Goal: Task Accomplishment & Management: Complete application form

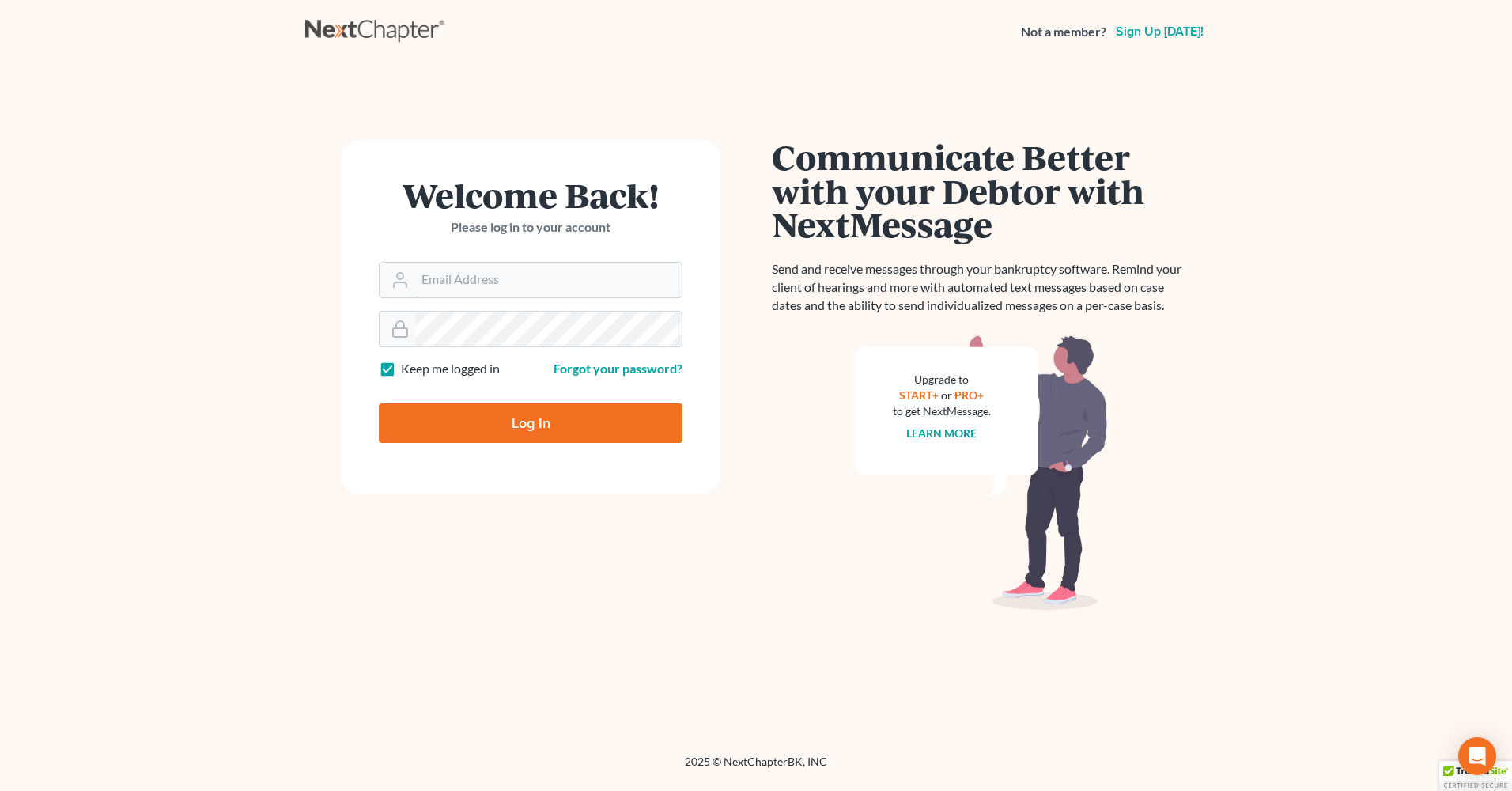
type input "[EMAIL_ADDRESS][DOMAIN_NAME]"
click at [561, 429] on input "Log In" at bounding box center [530, 423] width 304 height 40
type input "Thinking..."
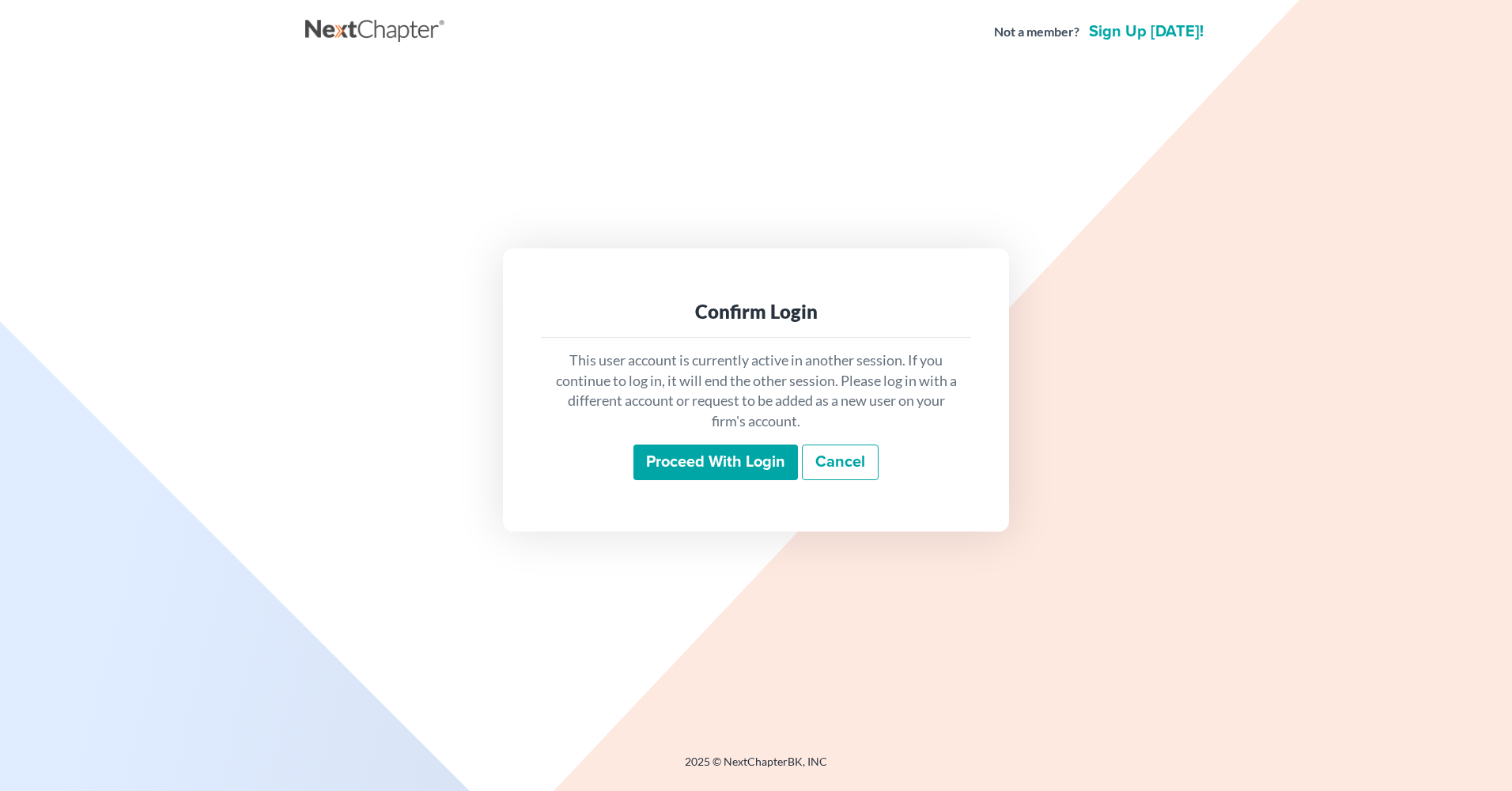
click at [735, 467] on input "Proceed with login" at bounding box center [715, 463] width 165 height 37
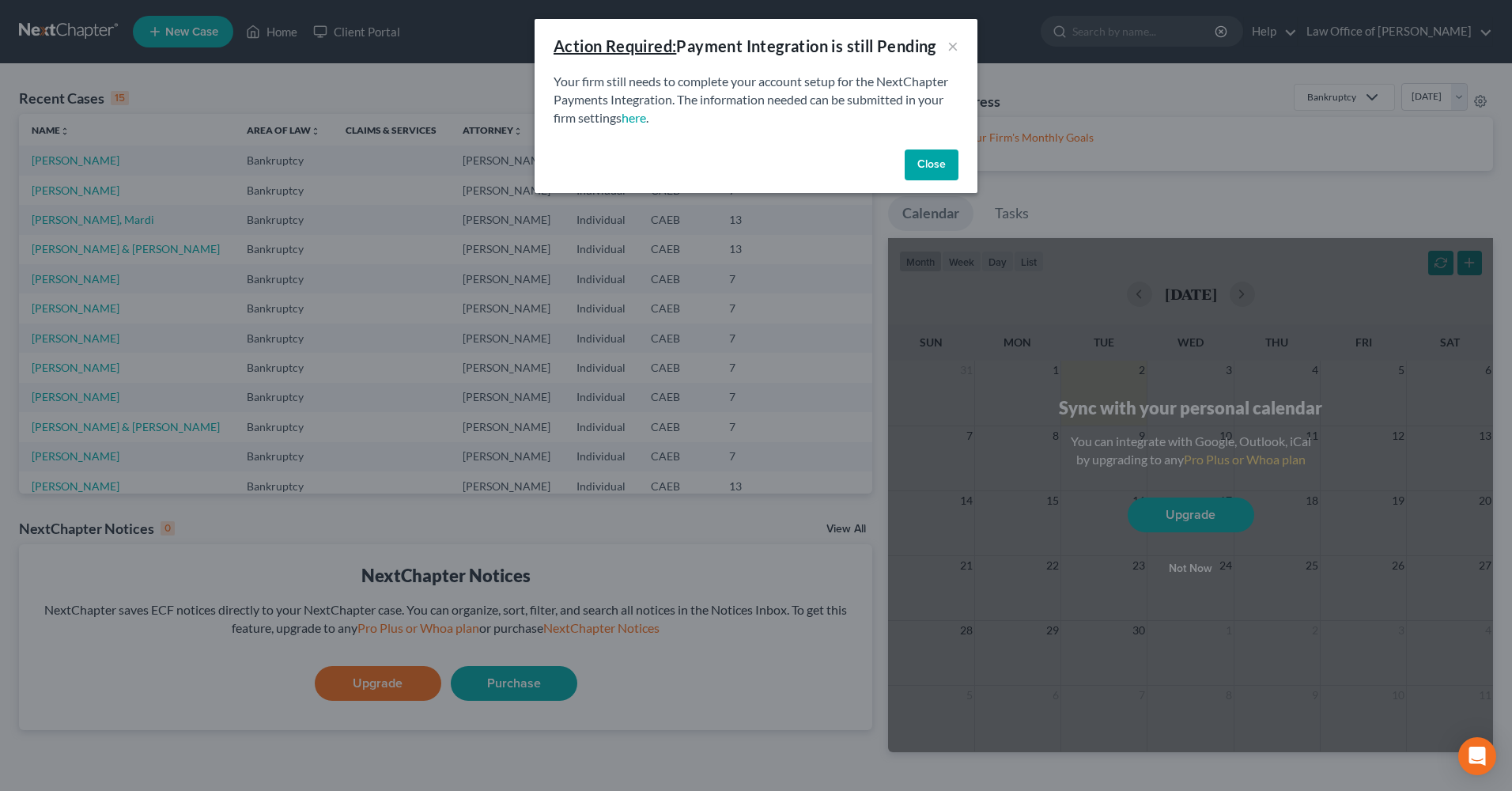
click at [948, 159] on button "Close" at bounding box center [932, 165] width 53 height 31
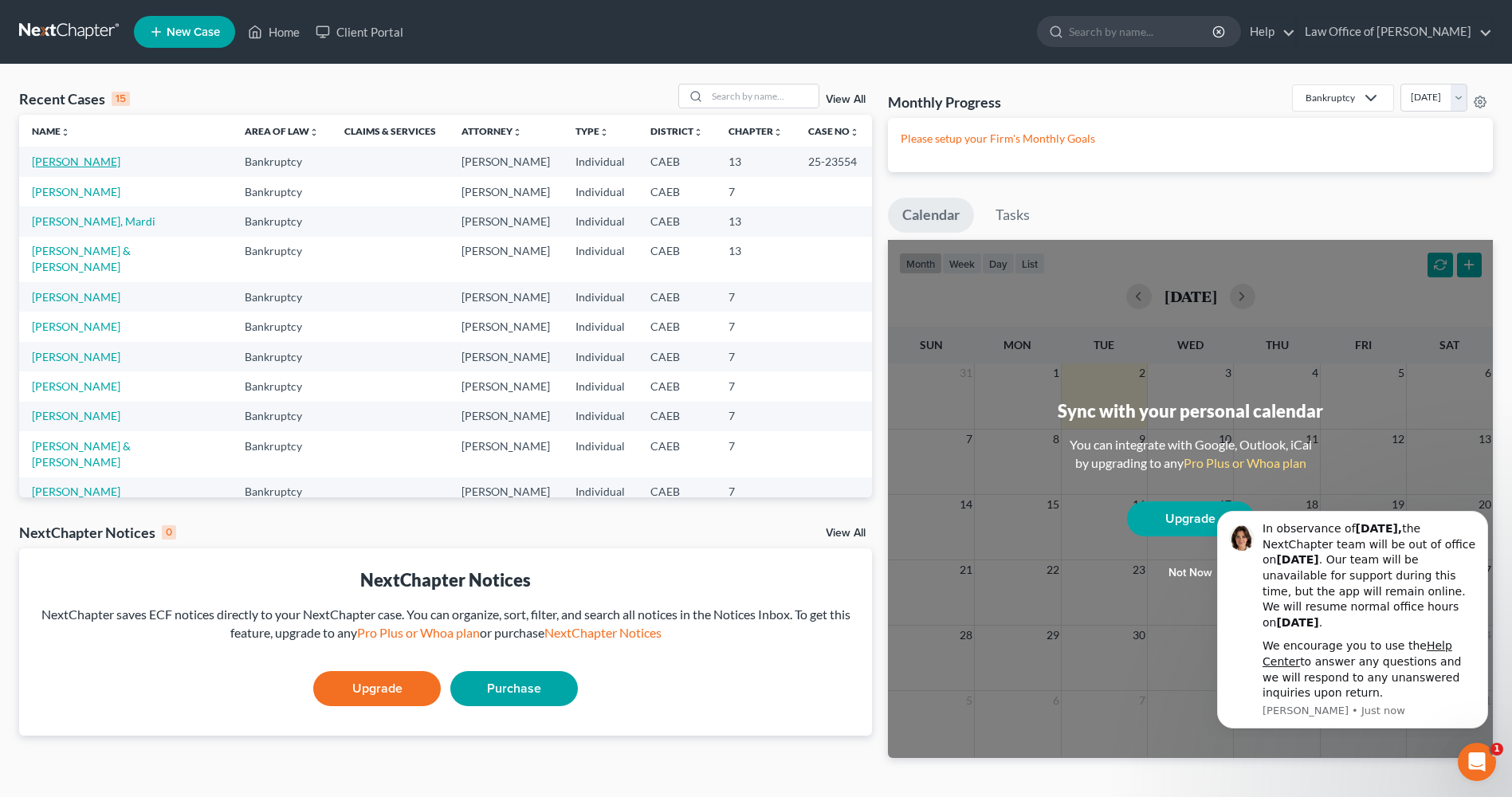
click at [91, 167] on link "[PERSON_NAME]" at bounding box center [75, 161] width 88 height 14
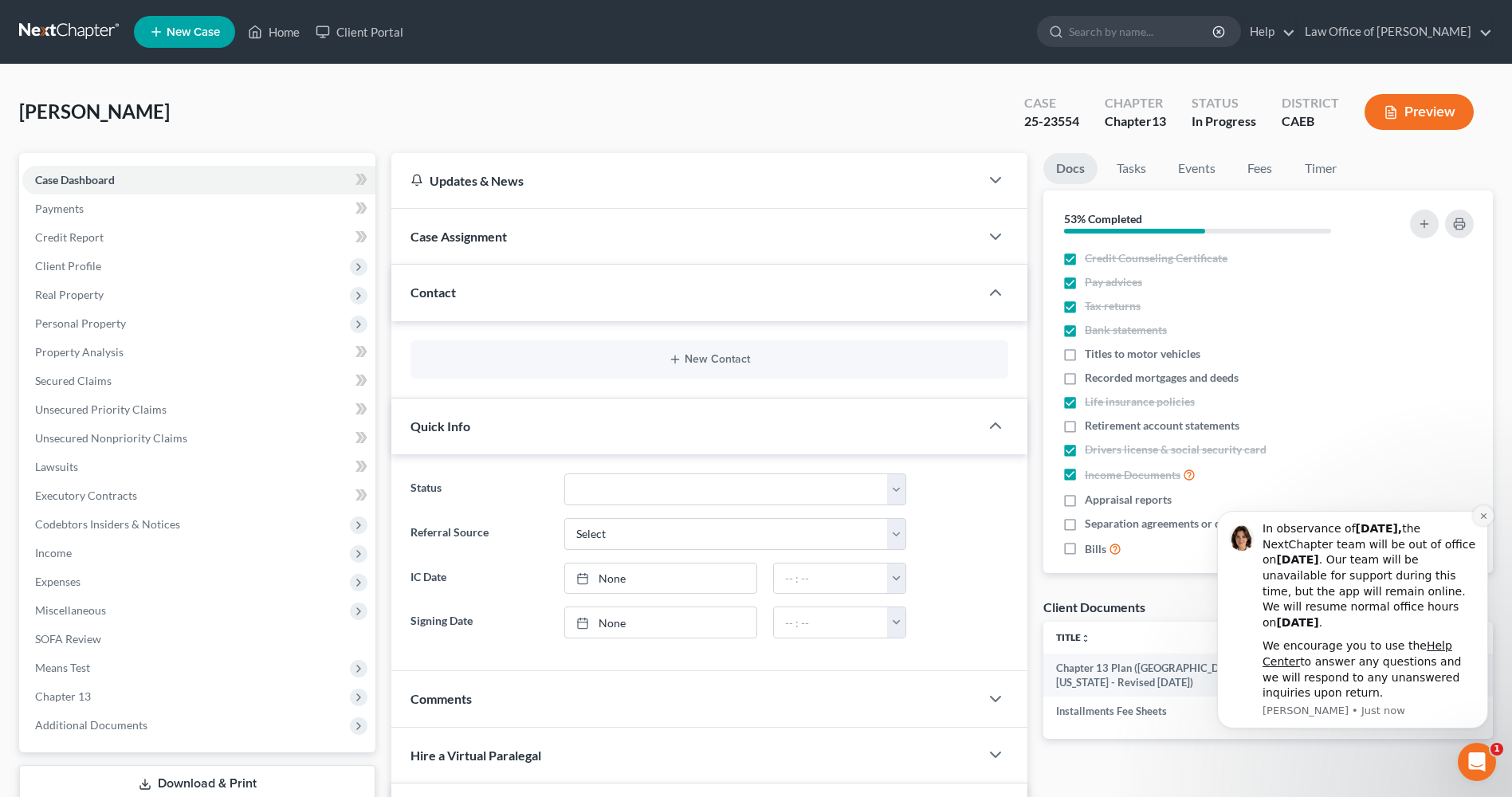
click at [1483, 521] on button "Dismiss notification" at bounding box center [1483, 516] width 20 height 20
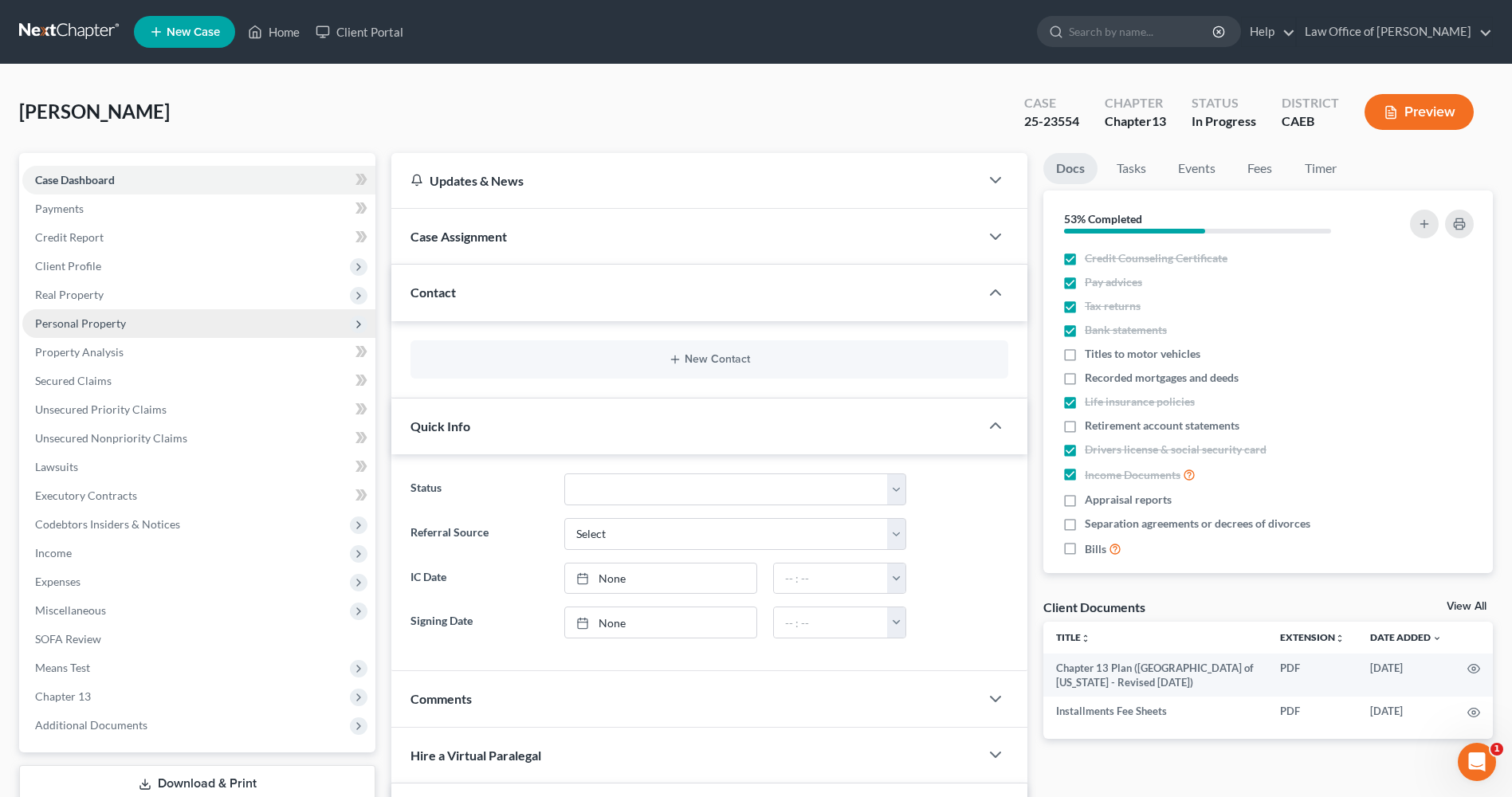
click at [123, 325] on span "Personal Property" at bounding box center [81, 323] width 91 height 14
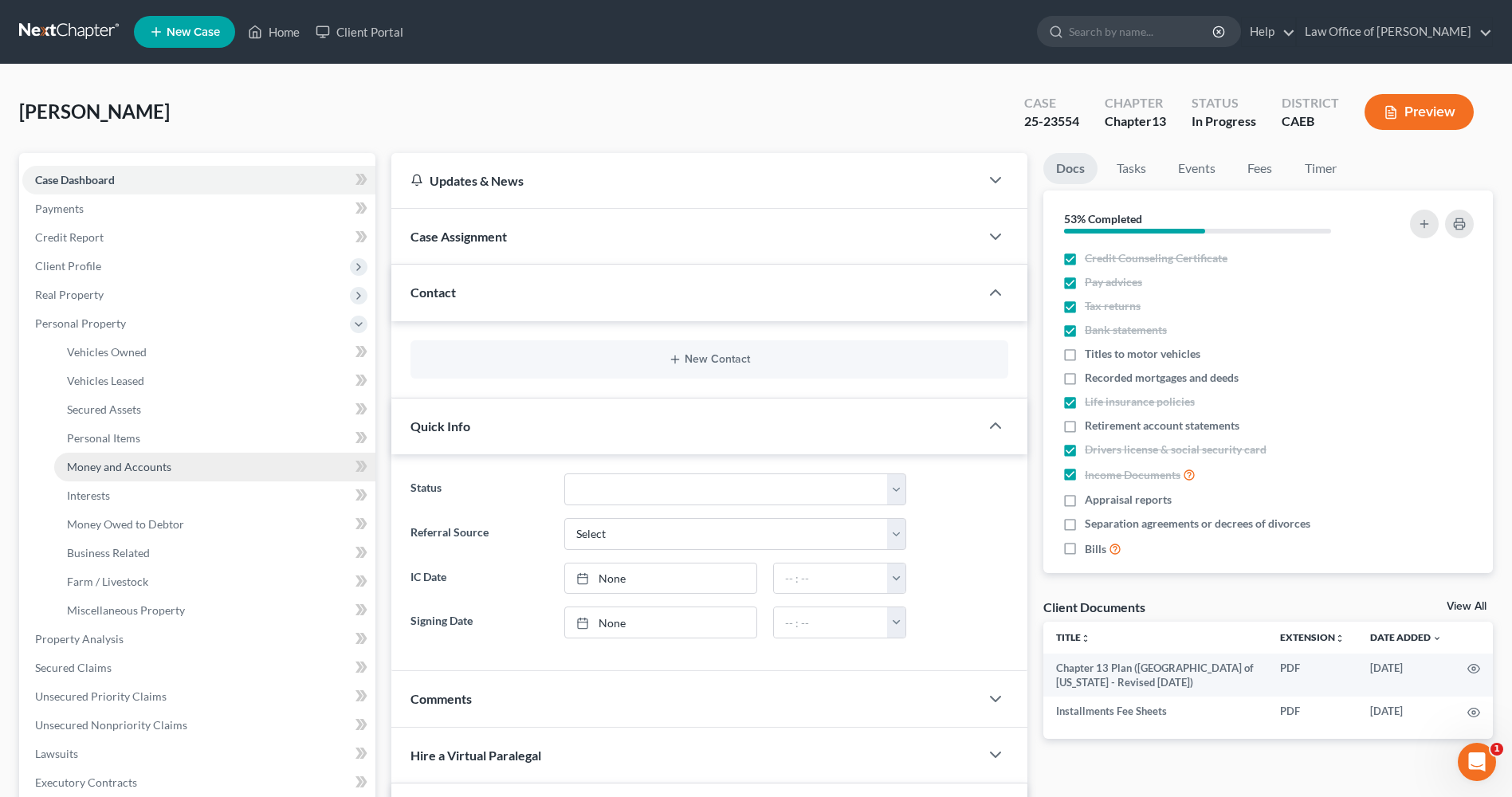
click at [147, 468] on span "Money and Accounts" at bounding box center [119, 467] width 105 height 14
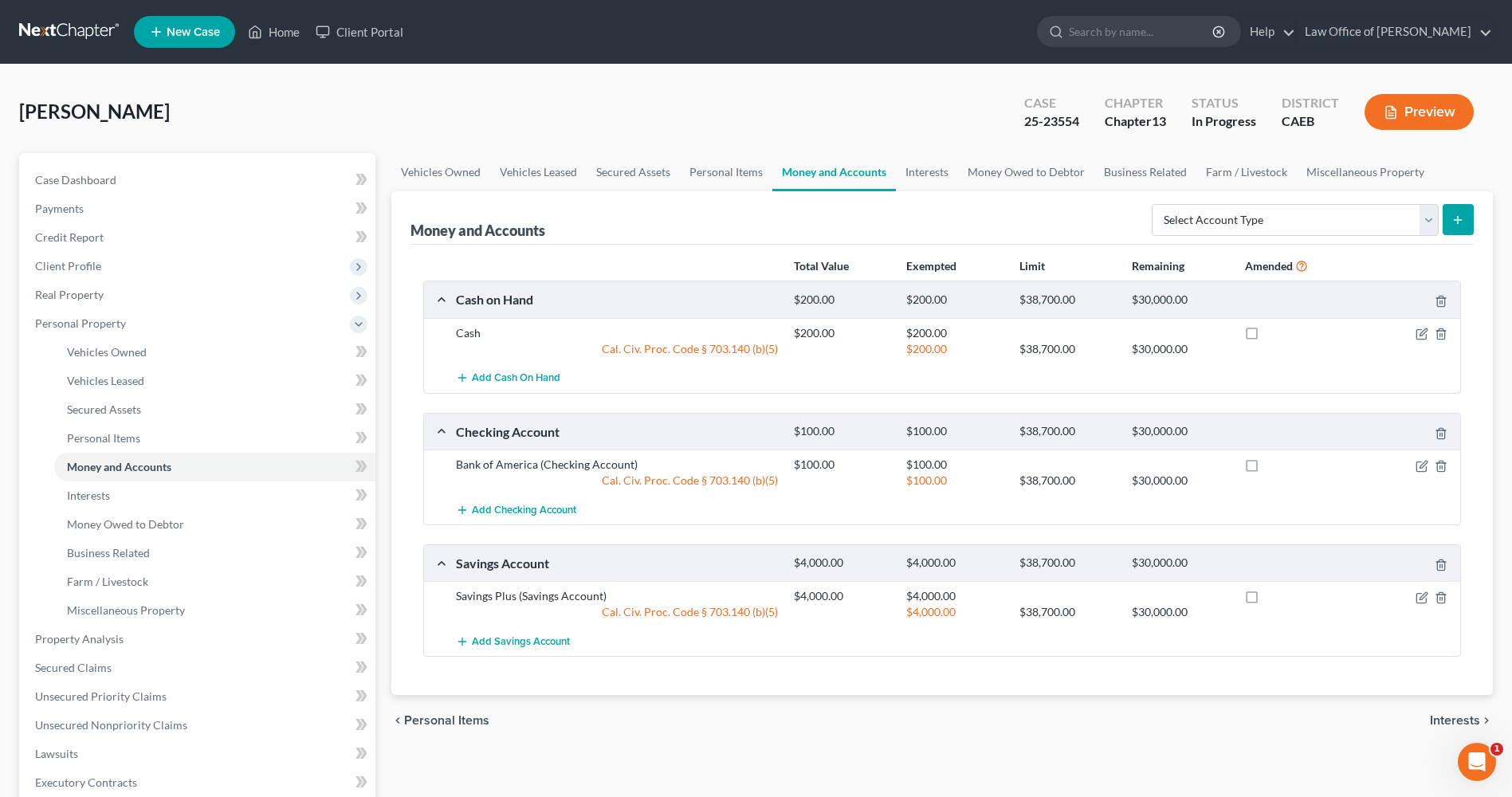
click at [1460, 221] on icon "submit" at bounding box center [1458, 220] width 13 height 13
click at [1430, 223] on select "Select Account Type Brokerage Cash on Hand Certificates of Deposit Checking Acc…" at bounding box center [1295, 220] width 287 height 32
click at [895, 134] on div "[PERSON_NAME] Upgraded Case 25-23554 Chapter Chapter 13 Status In Progress Dist…" at bounding box center [756, 118] width 1474 height 70
click at [156, 497] on link "Interests" at bounding box center [214, 495] width 321 height 29
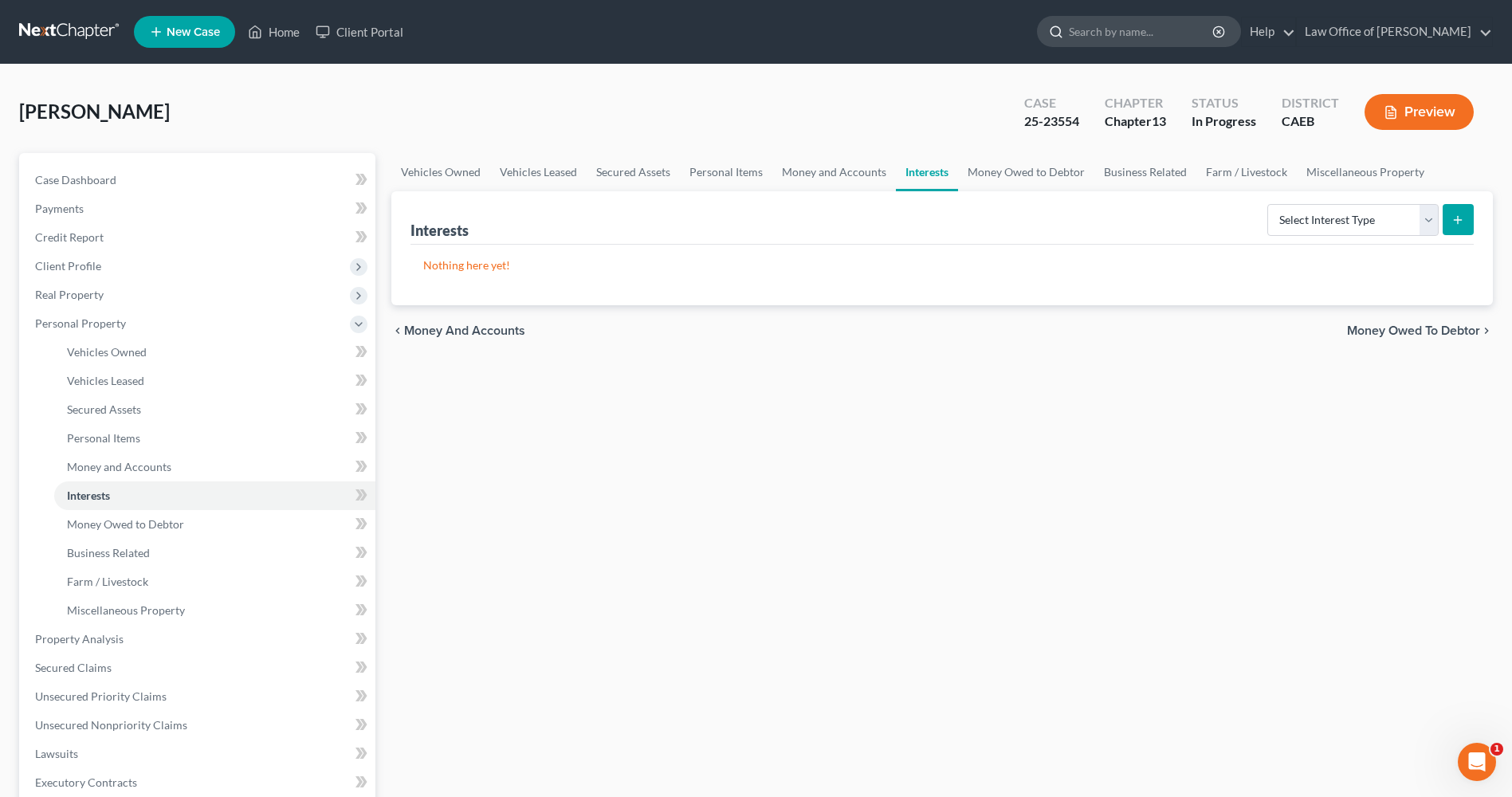
click at [1155, 38] on input "search" at bounding box center [1142, 32] width 146 height 30
type input "where do you put retirement accounts on the schedules"
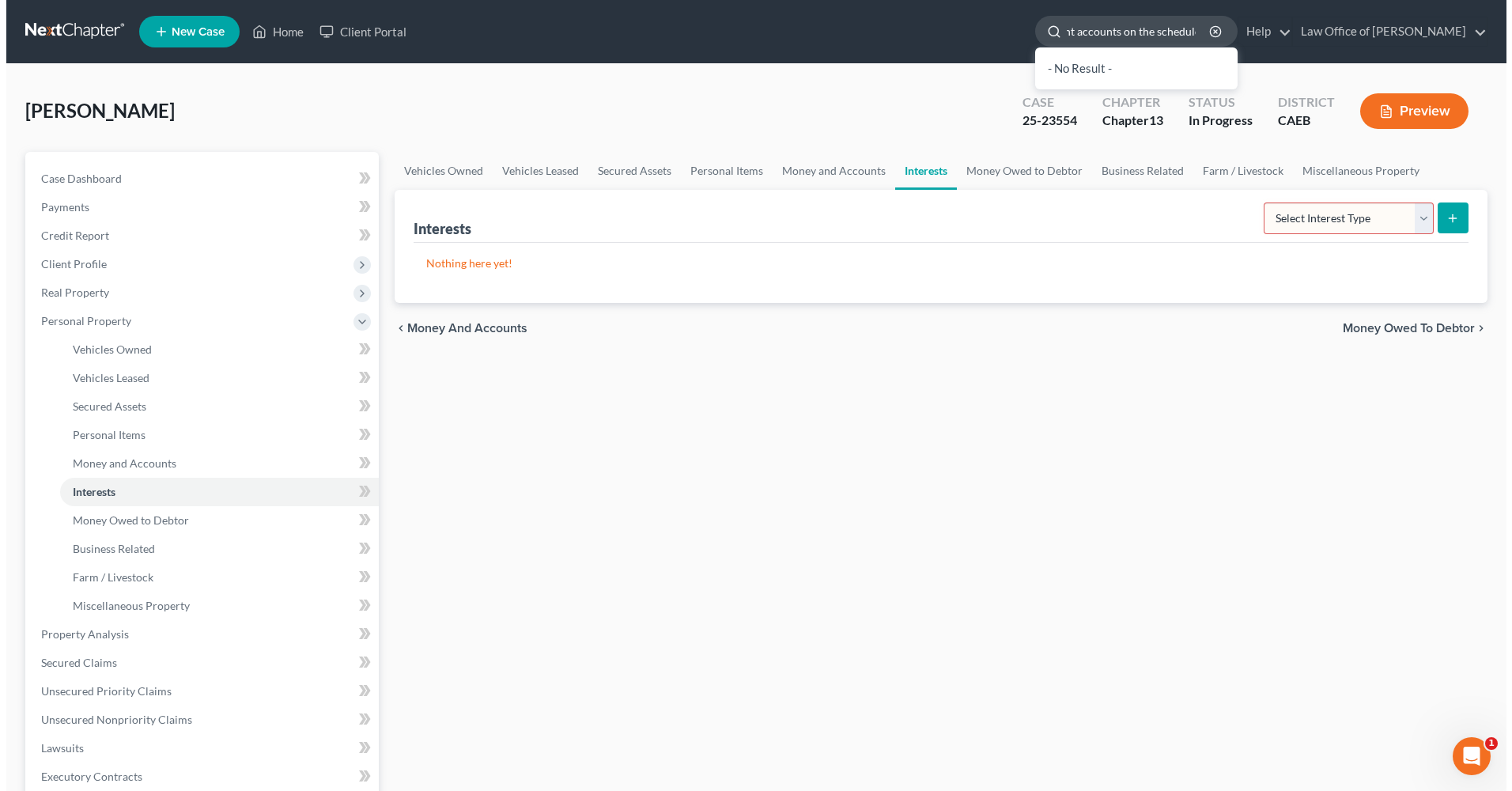
scroll to position [0, 137]
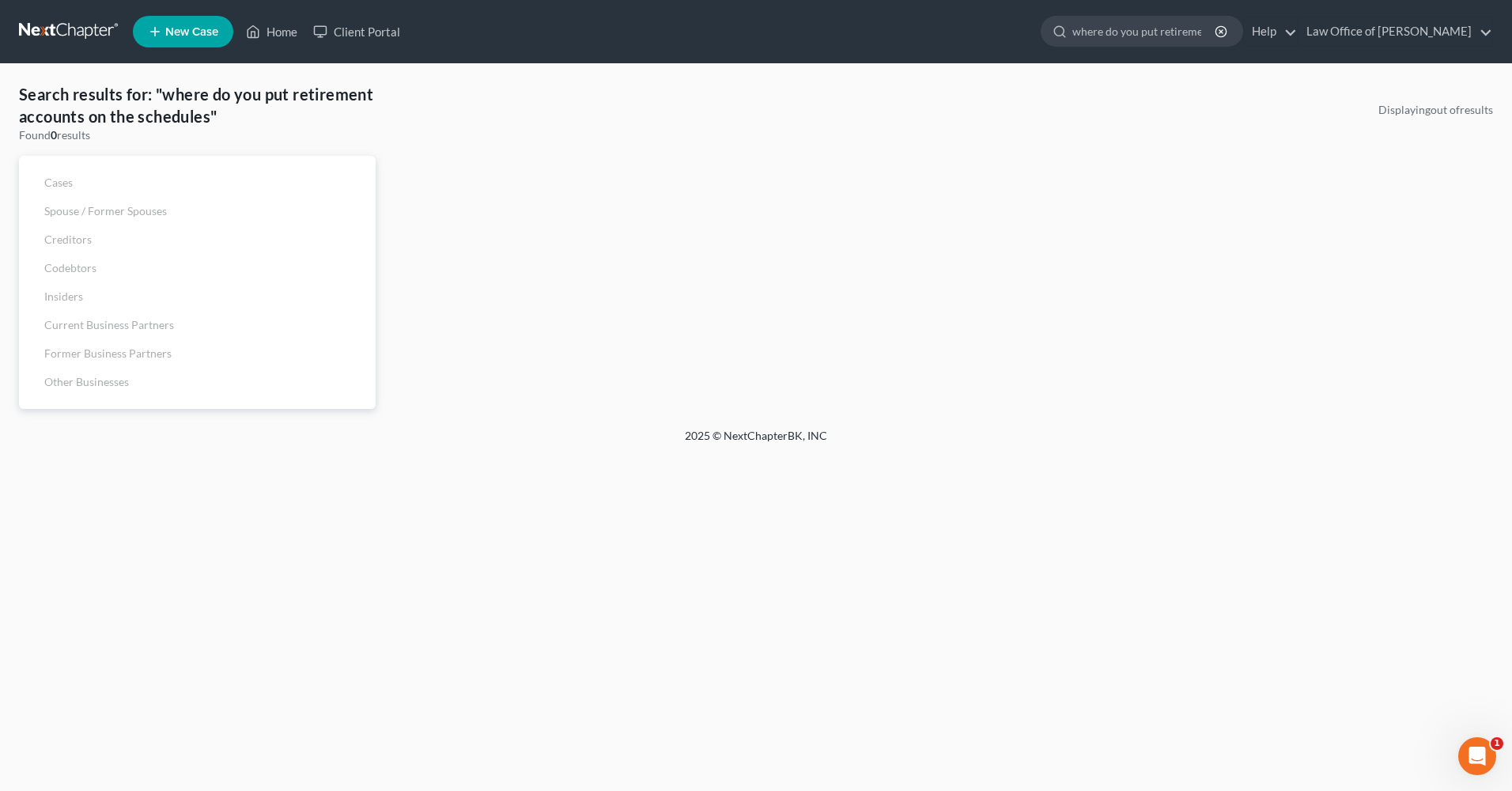
click at [479, 135] on div "Displaying out of results" at bounding box center [943, 255] width 1118 height 307
click at [67, 15] on nav "Home New Case Client Portal Law Office of [PERSON_NAME] [EMAIL_ADDRESS][DOMAIN_…" at bounding box center [756, 31] width 1512 height 64
click at [67, 18] on link at bounding box center [70, 31] width 101 height 29
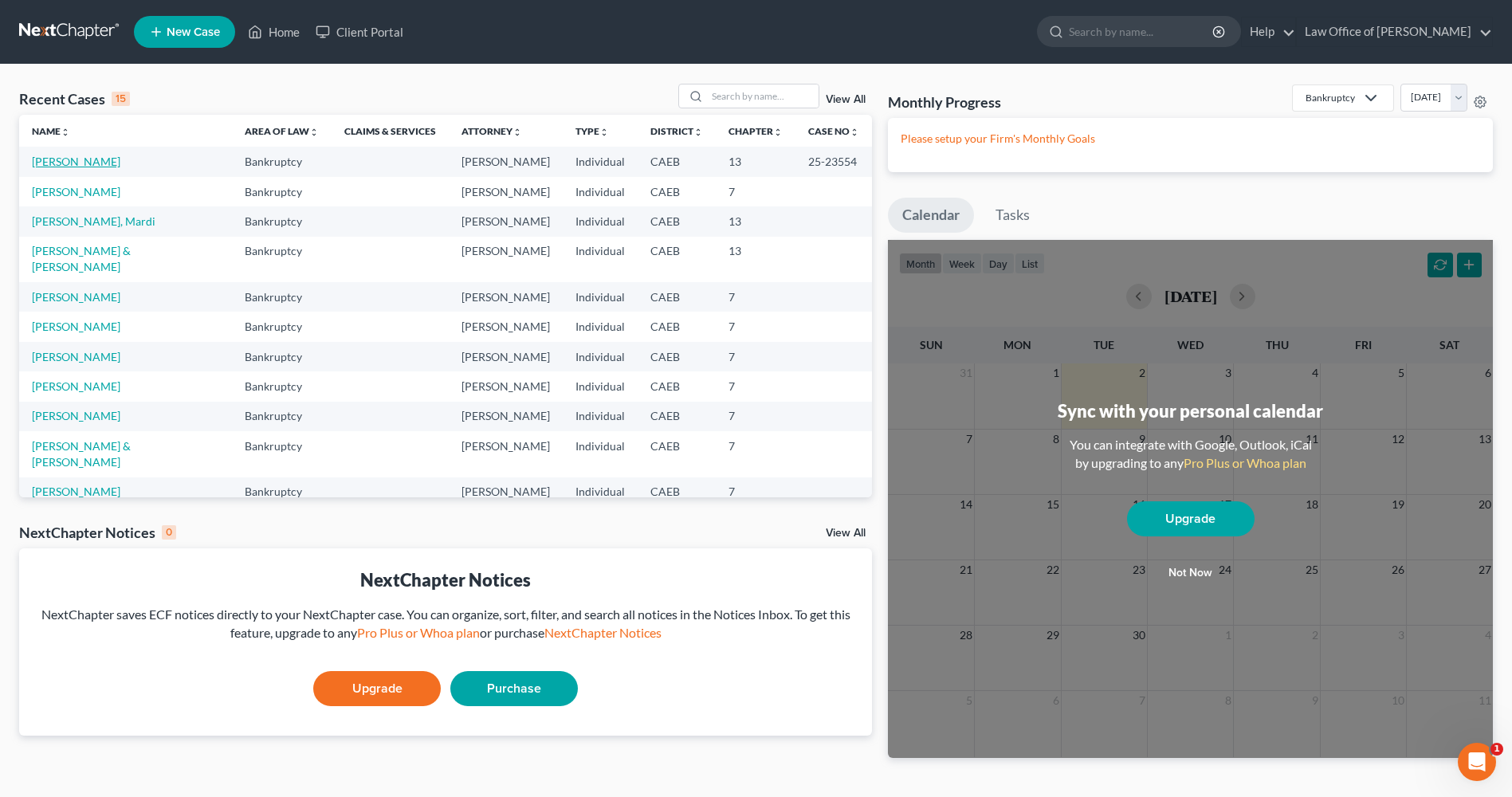
click at [94, 161] on link "[PERSON_NAME]" at bounding box center [75, 161] width 88 height 14
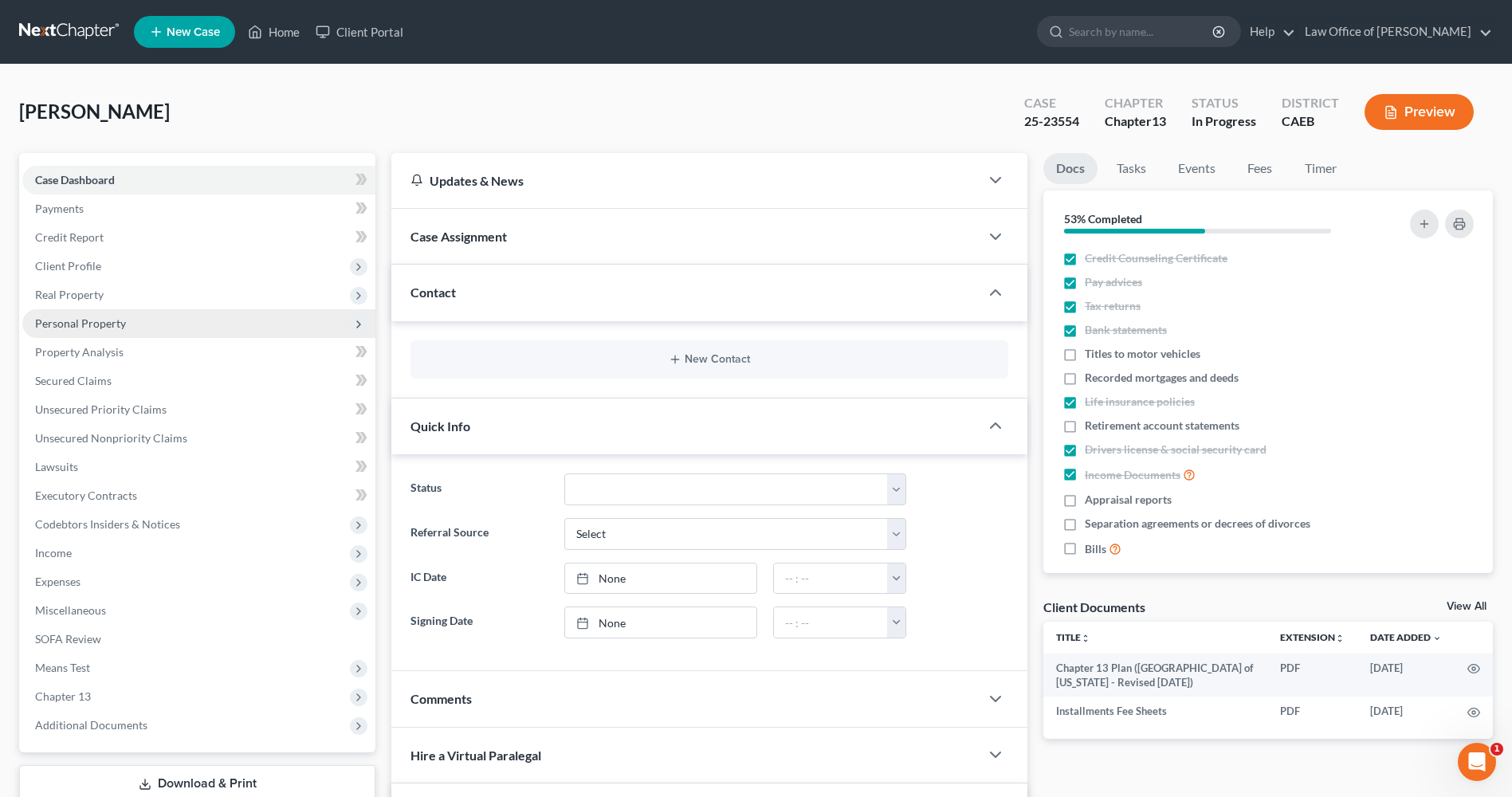
click at [99, 317] on span "Personal Property" at bounding box center [81, 323] width 91 height 14
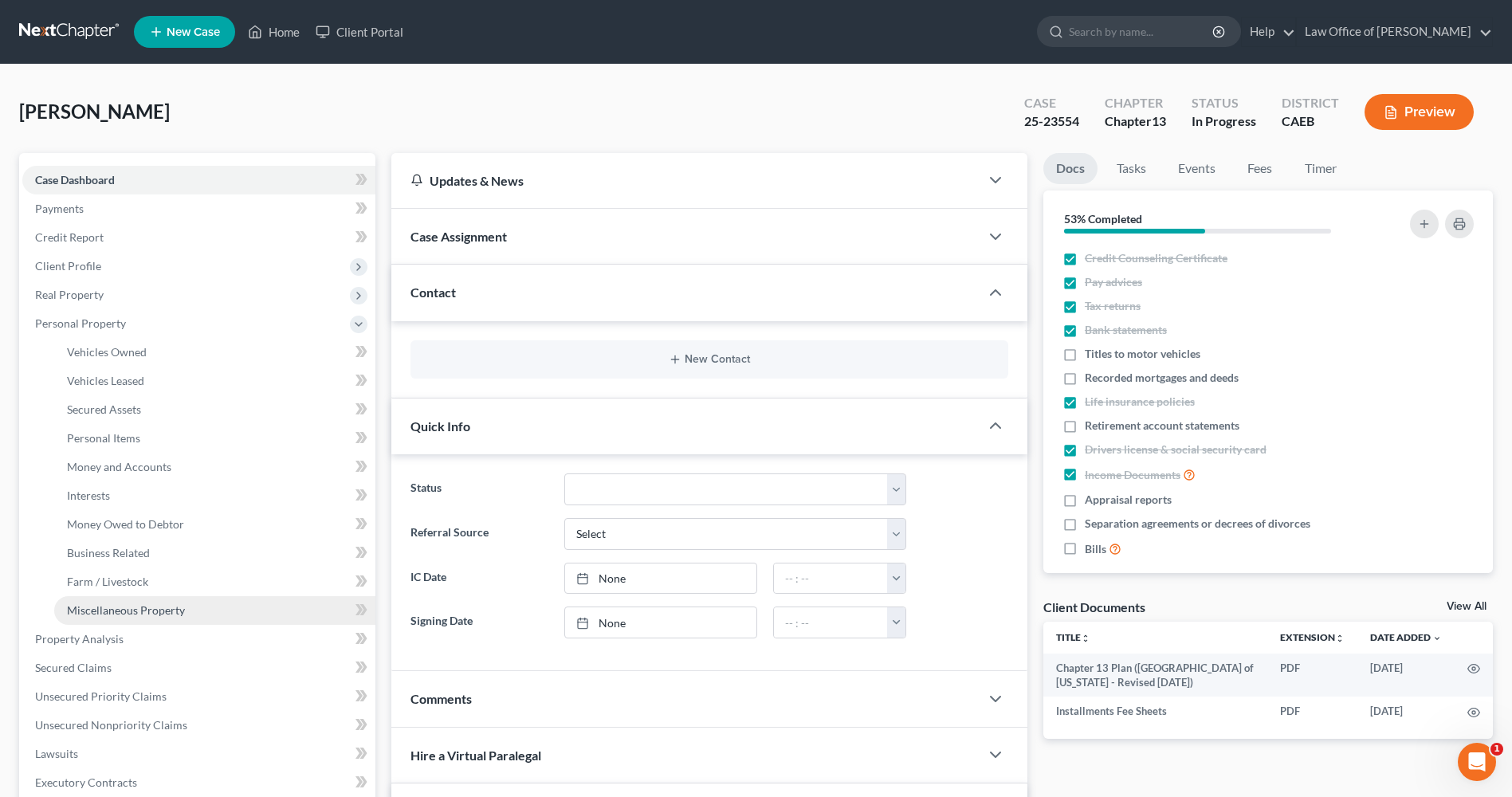
click at [93, 597] on link "Miscellaneous Property" at bounding box center [214, 610] width 321 height 29
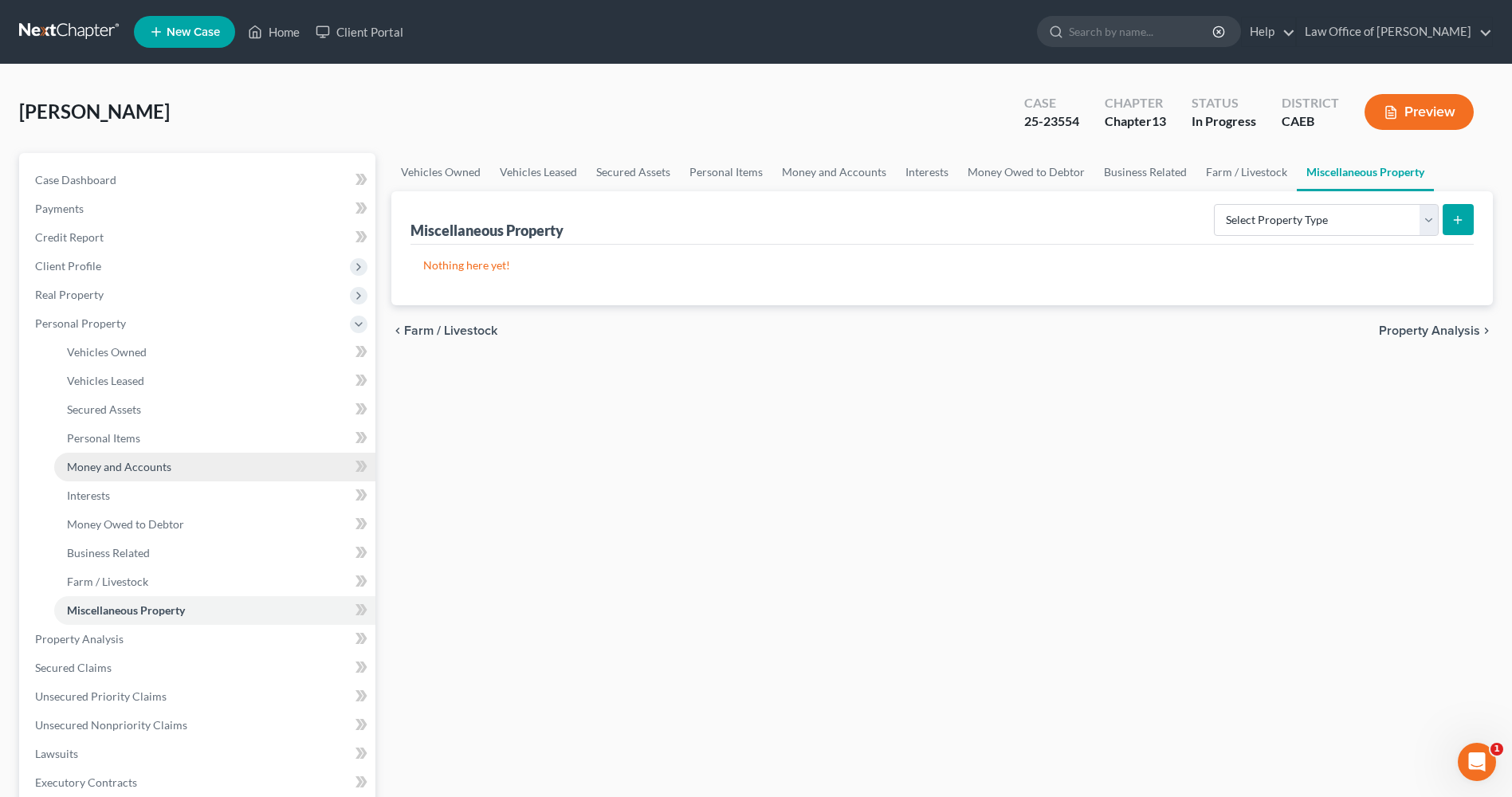
click at [123, 467] on span "Money and Accounts" at bounding box center [119, 467] width 105 height 14
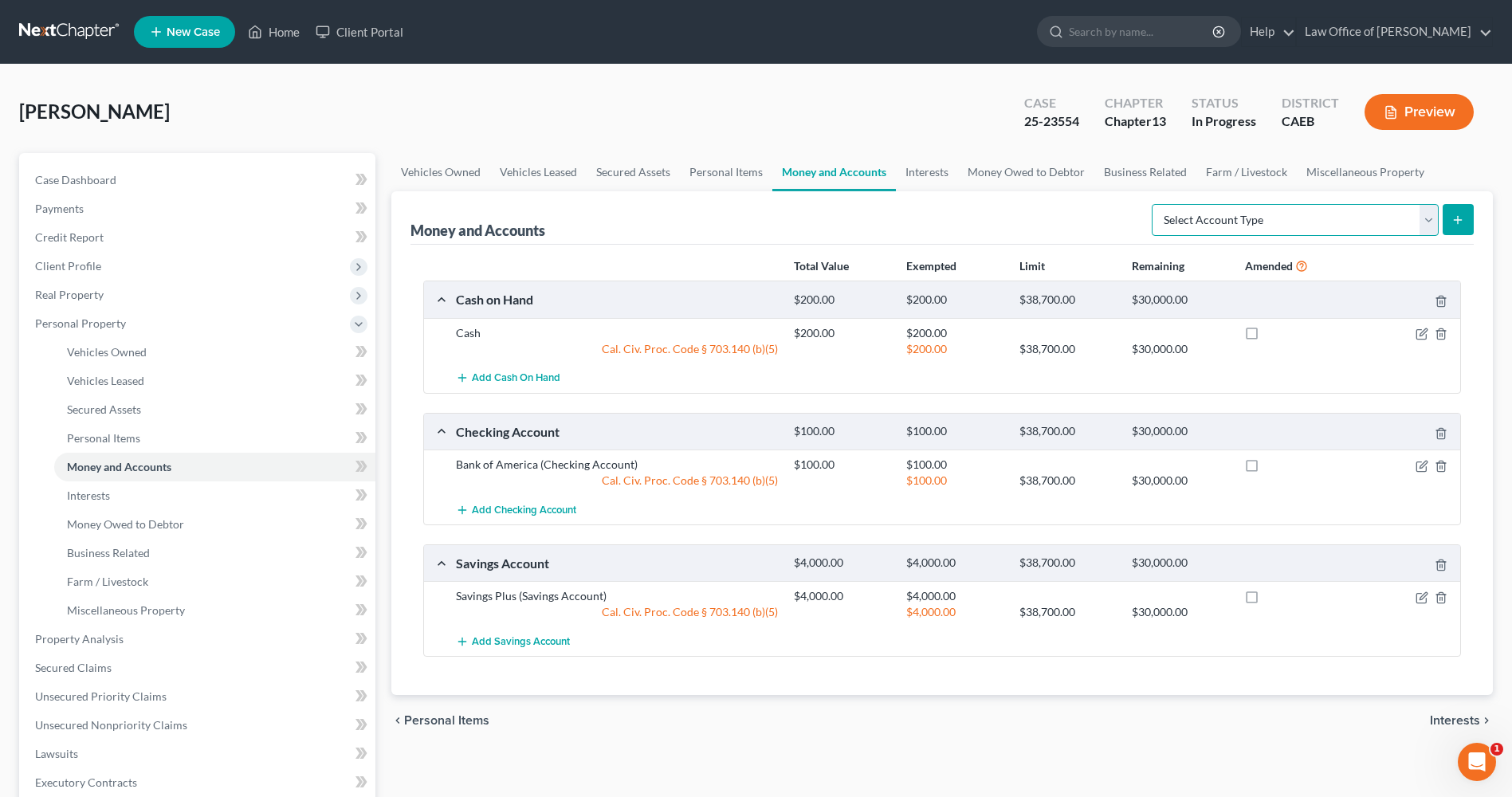
click at [1430, 229] on select "Select Account Type Brokerage Cash on Hand Certificates of Deposit Checking Acc…" at bounding box center [1295, 220] width 287 height 32
click at [1430, 227] on select "Select Account Type Brokerage Cash on Hand Certificates of Deposit Checking Acc…" at bounding box center [1295, 220] width 287 height 32
click at [929, 175] on link "Interests" at bounding box center [926, 172] width 62 height 38
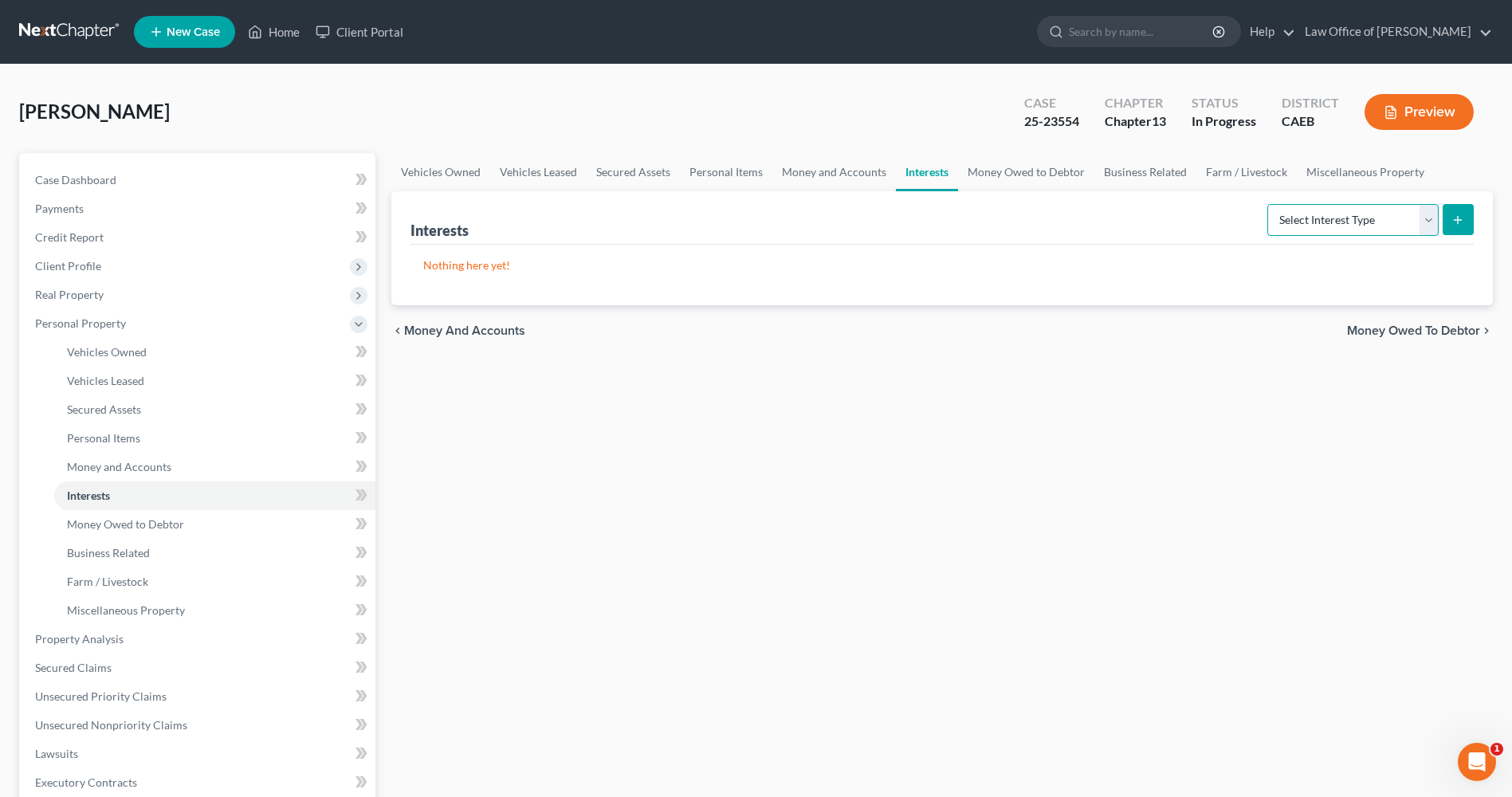
click at [1431, 223] on select "Select Interest Type 401K Annuity Bond Education IRA Government Bond Government…" at bounding box center [1353, 220] width 172 height 32
